Goal: Task Accomplishment & Management: Complete application form

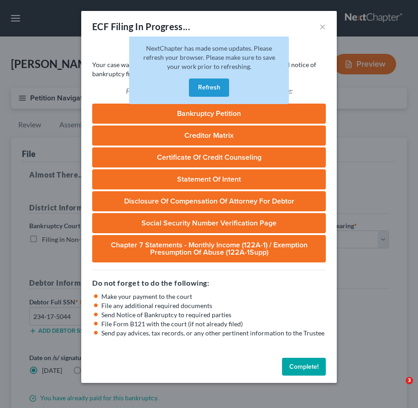
select select "1"
click at [211, 86] on button "Refresh" at bounding box center [209, 87] width 40 height 18
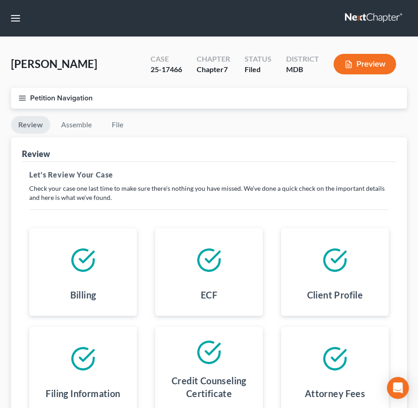
click at [362, 4] on nav "Home New Case Client Portal Law Office of [PERSON_NAME], LLC [PERSON_NAME][EMAI…" at bounding box center [209, 18] width 418 height 37
click at [366, 20] on link at bounding box center [374, 18] width 58 height 16
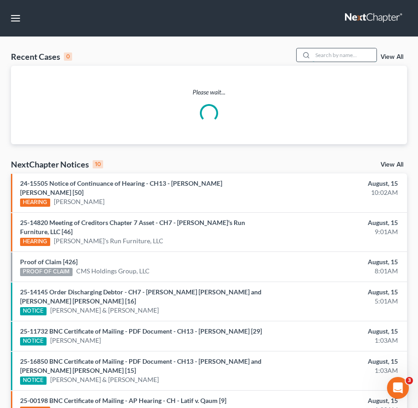
click at [328, 52] on input "search" at bounding box center [345, 54] width 64 height 13
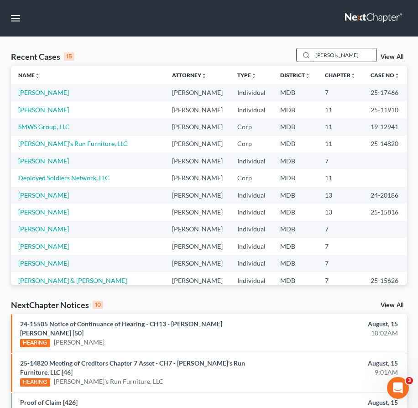
type input "walters"
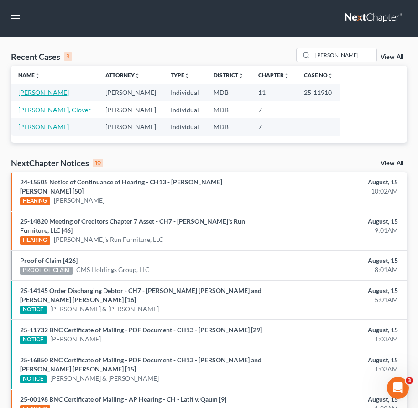
click at [44, 94] on link "Walters, Mark" at bounding box center [43, 93] width 51 height 8
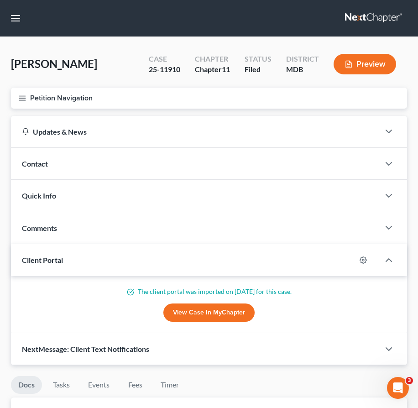
click at [21, 100] on line "button" at bounding box center [22, 100] width 6 height 0
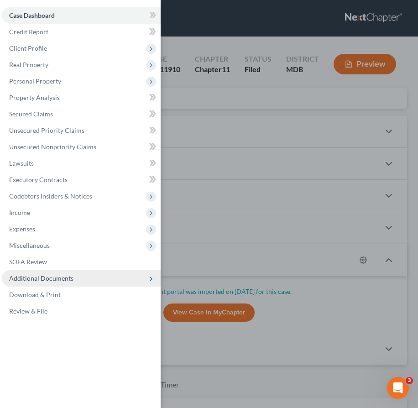
click at [64, 277] on span "Additional Documents" at bounding box center [41, 278] width 64 height 8
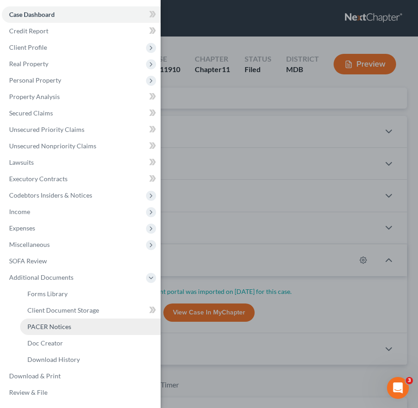
click at [58, 329] on span "PACER Notices" at bounding box center [49, 327] width 44 height 8
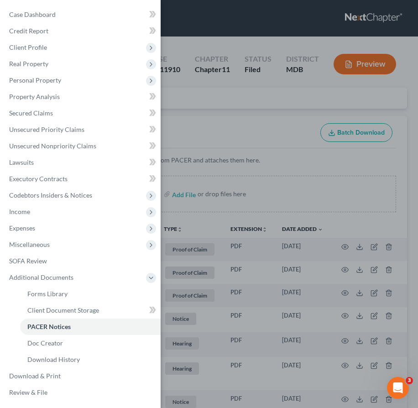
click at [177, 105] on div "Case Dashboard Payments Invoices Payments Payments Credit Report Client Profile" at bounding box center [209, 204] width 418 height 408
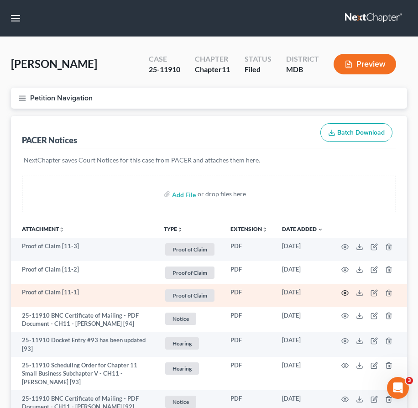
click at [344, 292] on circle "button" at bounding box center [345, 293] width 2 height 2
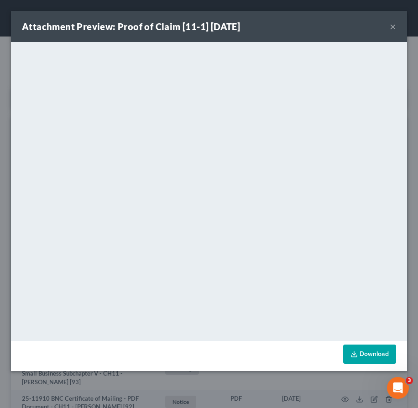
click at [392, 25] on button "×" at bounding box center [393, 26] width 6 height 11
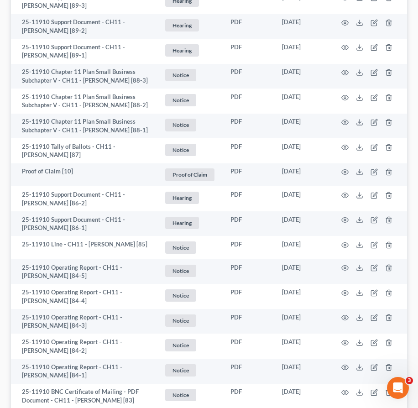
scroll to position [685, 0]
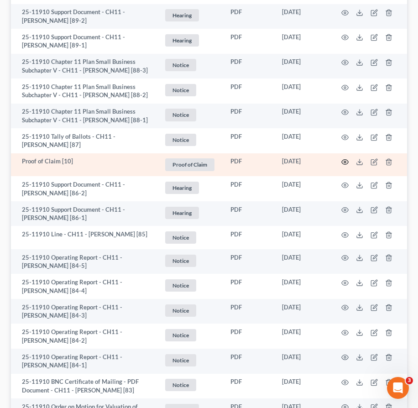
click at [344, 163] on icon "button" at bounding box center [344, 161] width 7 height 7
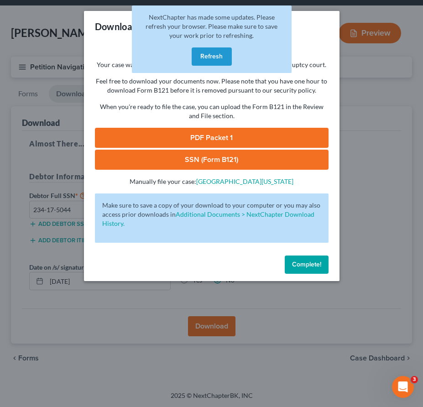
click at [206, 58] on button "Refresh" at bounding box center [212, 56] width 40 height 18
click at [206, 57] on button "Refresh" at bounding box center [212, 56] width 40 height 18
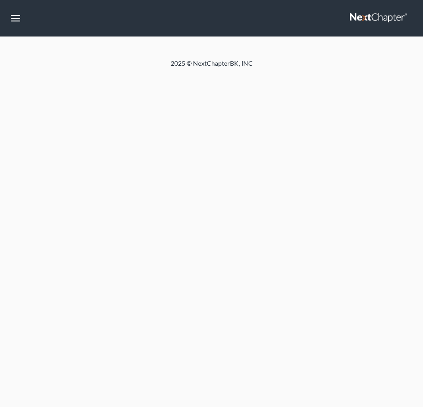
click at [309, 273] on div "Home New Case Client Portal Law Office of [PERSON_NAME], LLC [PERSON_NAME][EMAI…" at bounding box center [211, 203] width 423 height 407
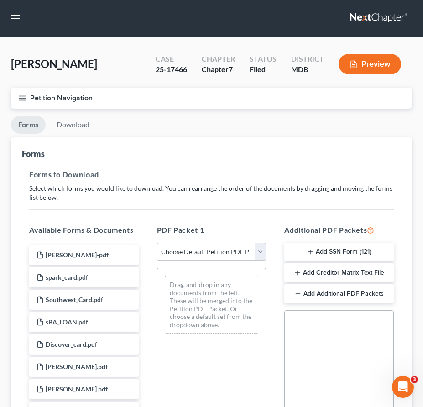
click at [364, 22] on link at bounding box center [379, 18] width 58 height 16
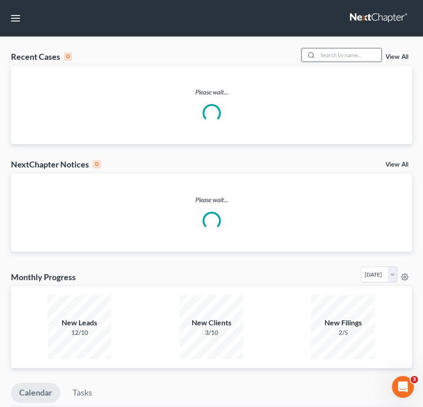
click at [359, 57] on input "search" at bounding box center [350, 54] width 64 height 13
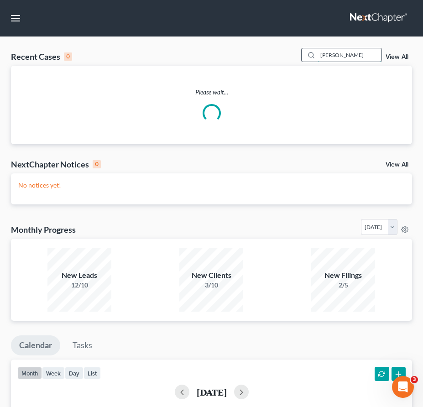
type input "[PERSON_NAME]"
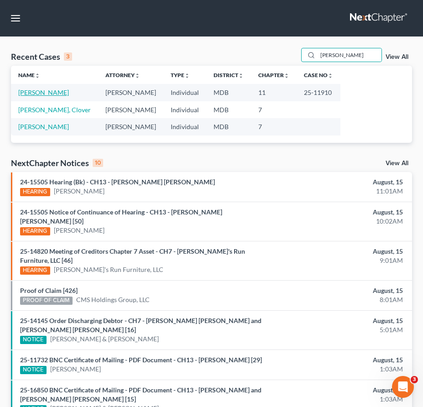
click at [26, 90] on link "[PERSON_NAME]" at bounding box center [43, 93] width 51 height 8
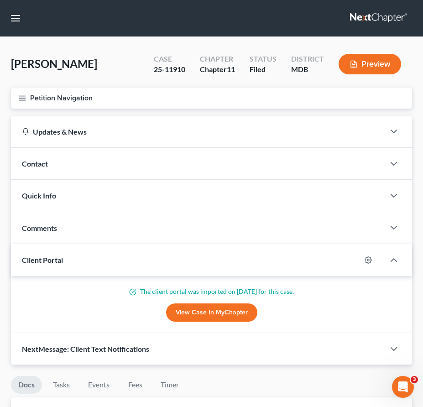
click at [23, 99] on icon "button" at bounding box center [22, 98] width 8 height 8
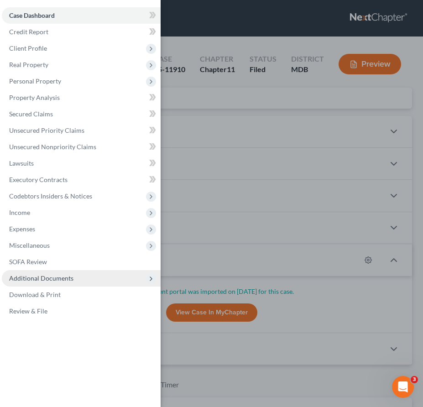
click at [53, 277] on span "Additional Documents" at bounding box center [41, 278] width 64 height 8
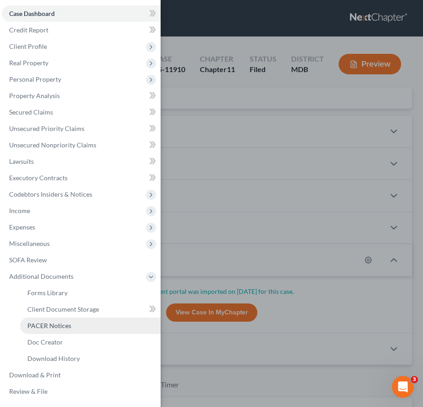
click at [47, 328] on span "PACER Notices" at bounding box center [49, 326] width 44 height 8
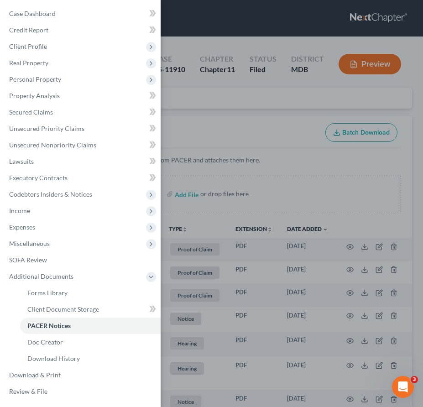
click at [205, 112] on div "Case Dashboard Payments Invoices Payments Payments Credit Report Client Profile" at bounding box center [211, 203] width 423 height 407
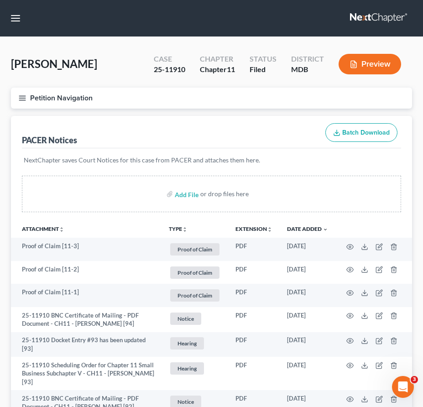
click at [24, 96] on icon "button" at bounding box center [22, 98] width 8 height 8
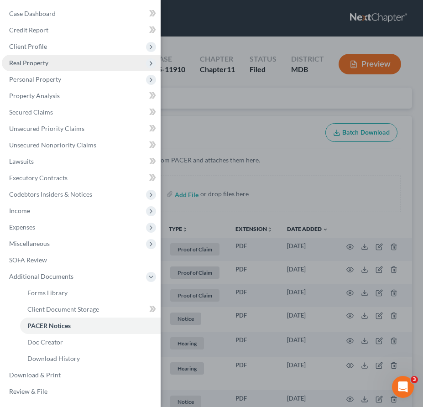
click at [23, 61] on span "Real Property" at bounding box center [28, 63] width 39 height 8
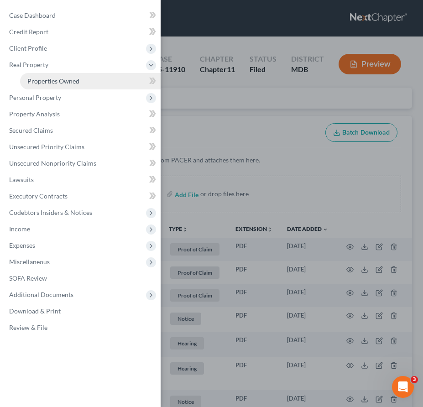
click at [45, 84] on span "Properties Owned" at bounding box center [53, 81] width 52 height 8
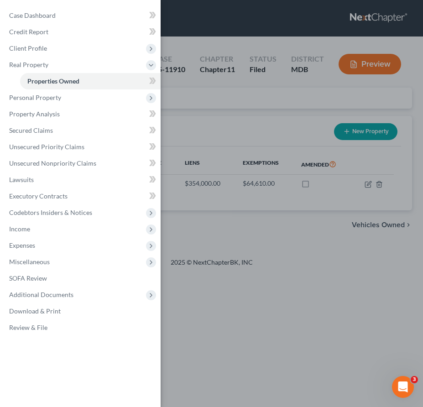
click at [229, 91] on div "Case Dashboard Payments Invoices Payments Payments Credit Report Client Profile" at bounding box center [211, 203] width 423 height 407
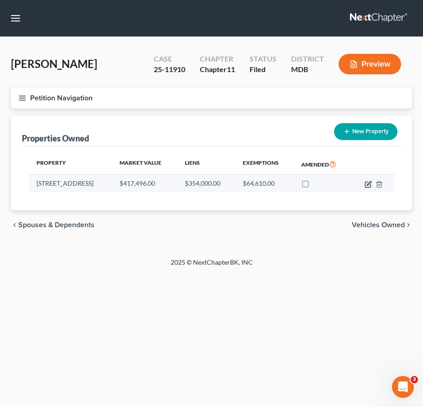
click at [367, 187] on icon "button" at bounding box center [367, 184] width 5 height 5
select select "21"
select select "3"
select select "5"
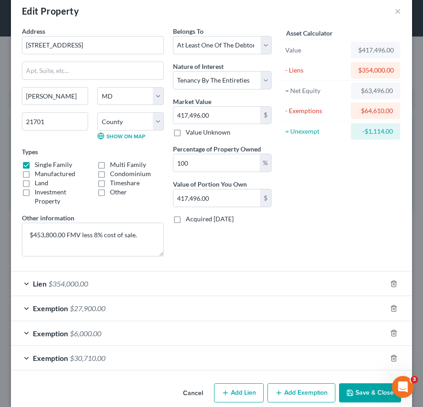
scroll to position [29, 0]
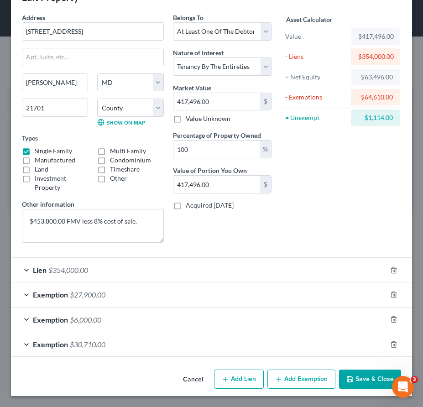
click at [89, 343] on span "$30,710.00" at bounding box center [88, 344] width 36 height 9
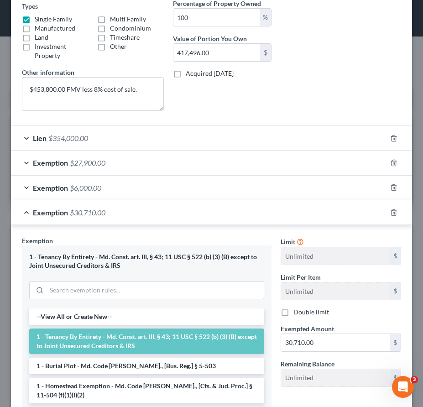
scroll to position [266, 0]
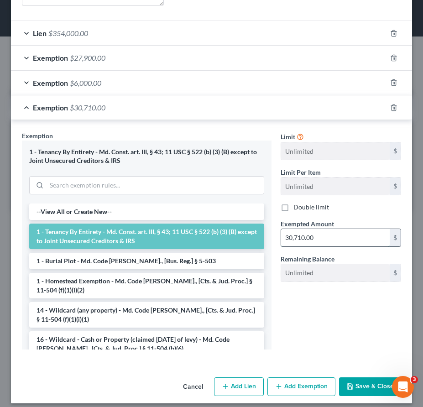
click at [325, 235] on input "30,710.00" at bounding box center [335, 237] width 109 height 17
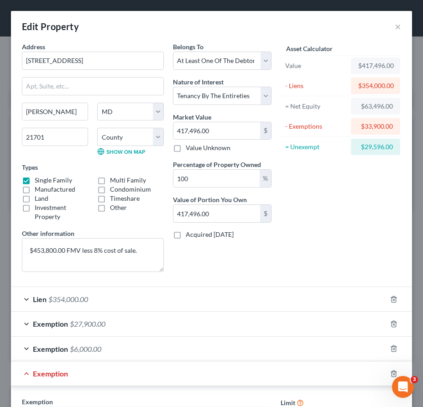
scroll to position [100, 0]
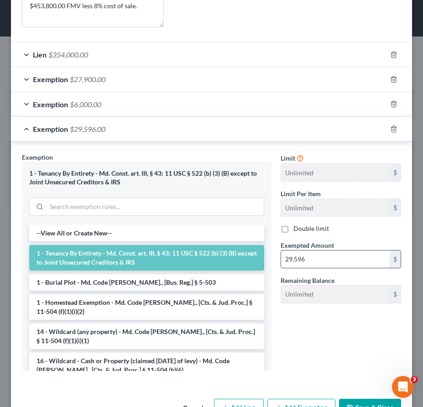
type input "29,596"
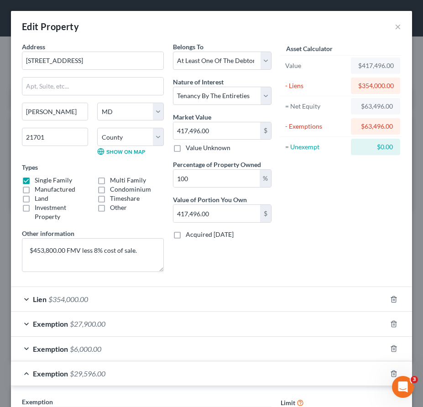
scroll to position [273, 0]
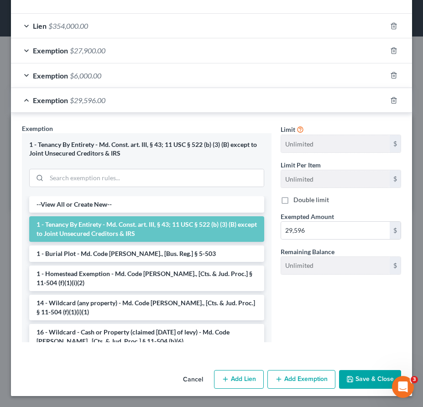
click at [362, 374] on button "Save & Close" at bounding box center [370, 379] width 62 height 19
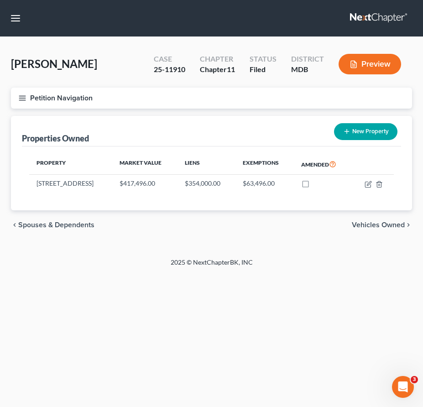
click at [22, 96] on line "button" at bounding box center [22, 96] width 6 height 0
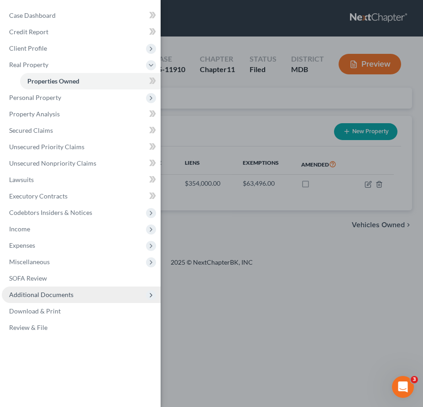
click at [36, 293] on span "Additional Documents" at bounding box center [41, 295] width 64 height 8
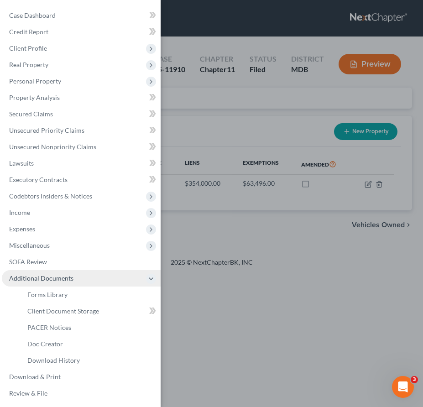
scroll to position [2, 0]
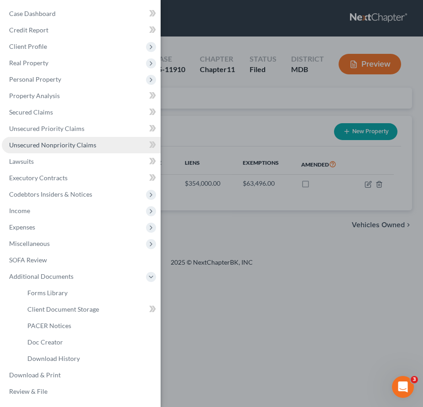
click at [46, 149] on link "Unsecured Nonpriority Claims" at bounding box center [81, 145] width 159 height 16
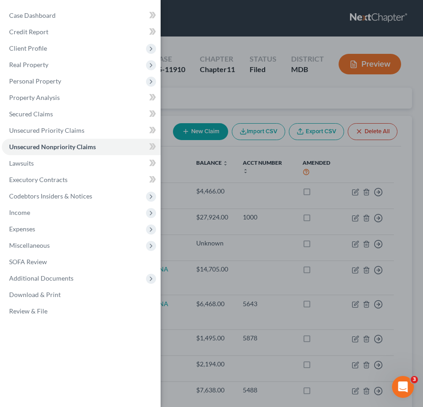
click at [205, 113] on div "Case Dashboard Payments Invoices Payments Payments Credit Report Client Profile" at bounding box center [211, 203] width 423 height 407
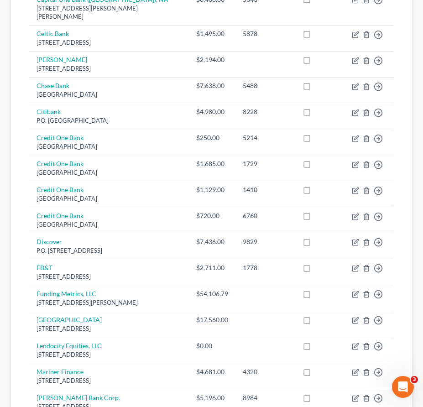
scroll to position [280, 0]
